Goal: Transaction & Acquisition: Purchase product/service

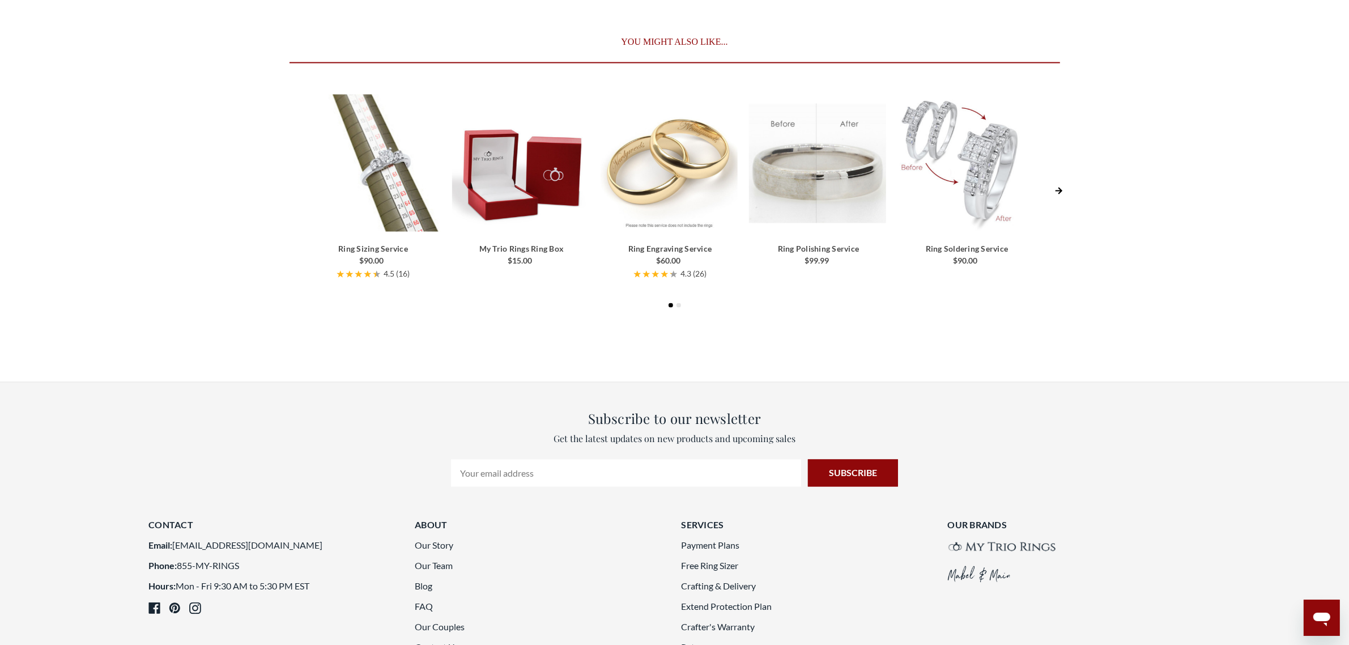
scroll to position [2641, 0]
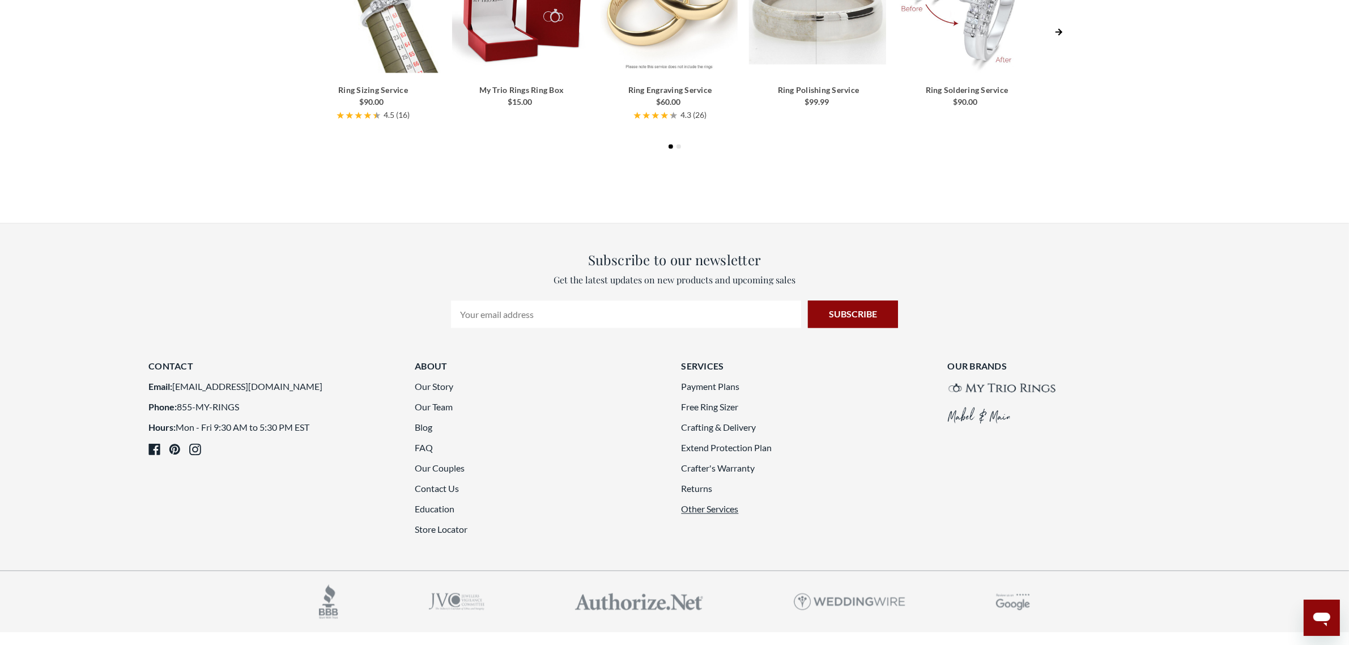
click at [712, 504] on link "Other Services" at bounding box center [709, 509] width 57 height 11
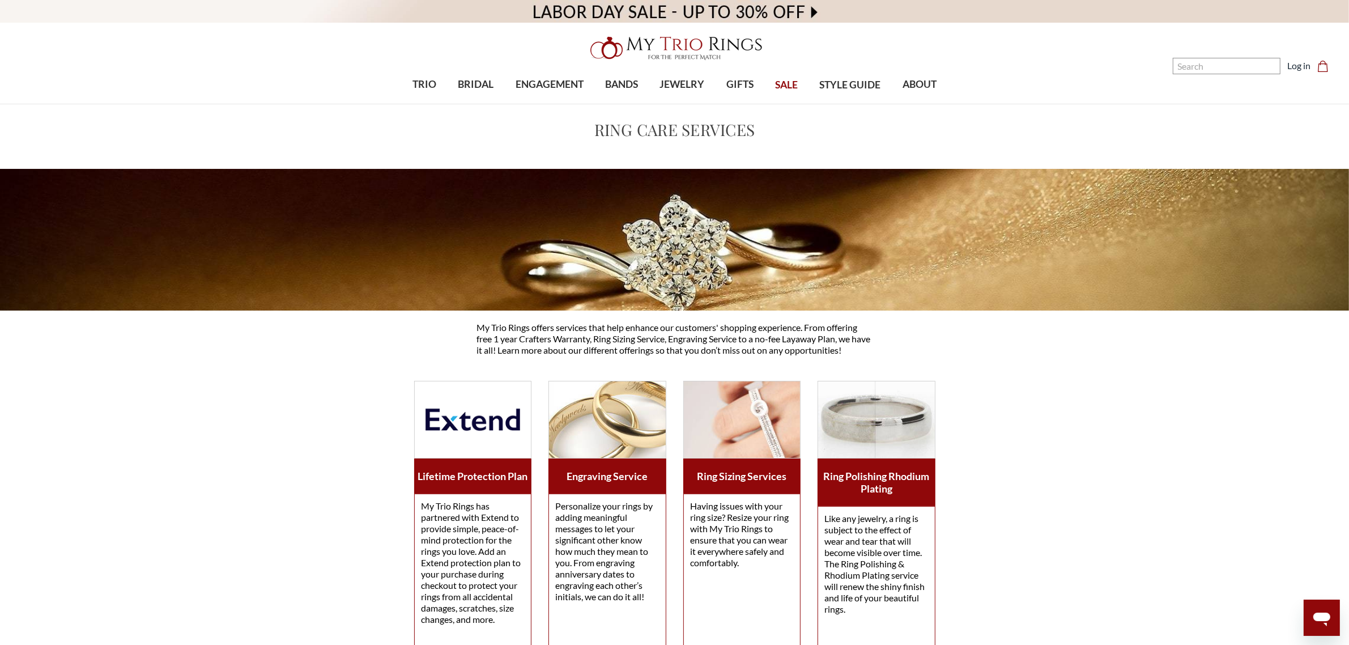
drag, startPoint x: 676, startPoint y: 49, endPoint x: 709, endPoint y: 58, distance: 34.1
click at [676, 49] on img at bounding box center [674, 48] width 181 height 36
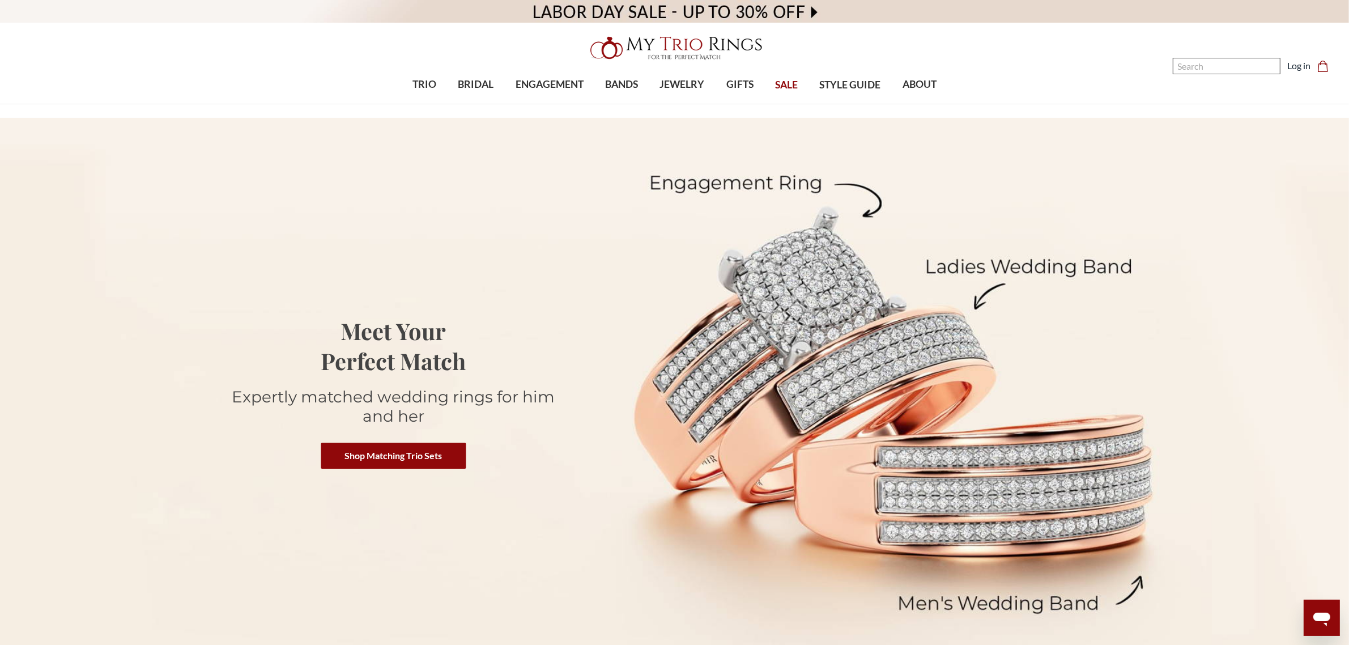
click at [1203, 63] on input "Search" at bounding box center [1227, 66] width 108 height 16
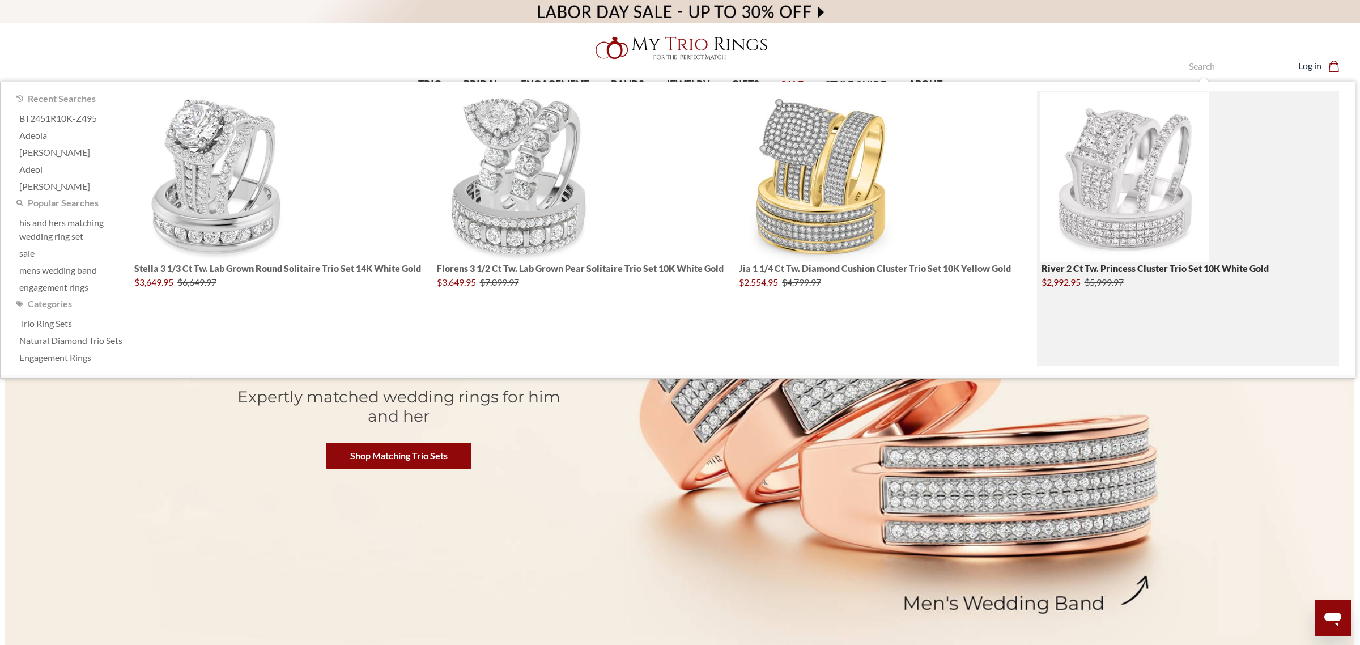
paste input "BT254W10K-C000"
type input "BT254W10K-C000"
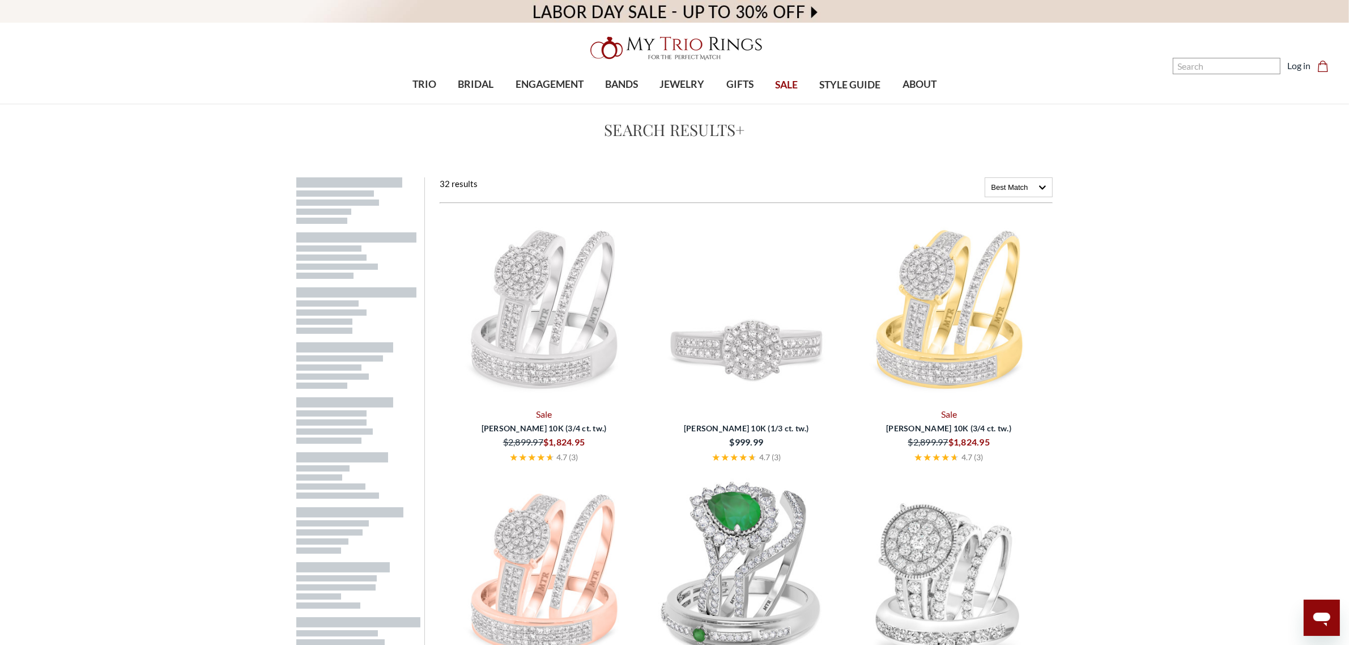
click at [557, 346] on img at bounding box center [543, 307] width 193 height 193
